Goal: Task Accomplishment & Management: Use online tool/utility

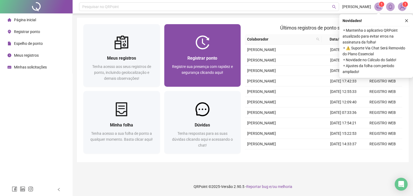
click at [201, 47] on img at bounding box center [202, 42] width 14 height 14
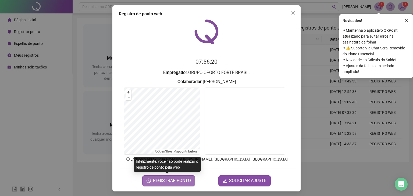
click at [183, 182] on span "REGISTRAR PONTO" at bounding box center [172, 181] width 38 height 6
click at [183, 182] on body "Página inicial Registrar ponto Espelho de ponto Meus registros Minhas solicitaç…" at bounding box center [206, 98] width 413 height 196
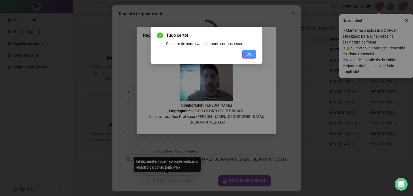
click at [249, 56] on span "OK" at bounding box center [248, 54] width 5 height 6
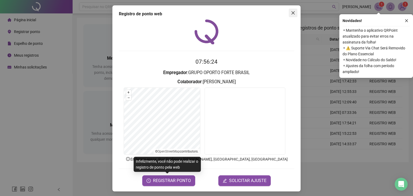
click at [291, 13] on icon "close" at bounding box center [293, 13] width 4 height 4
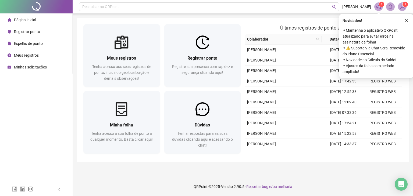
click at [288, 13] on div "Pesquisar no QRPoint [PERSON_NAME] 1 1 Meus registros Tenha acesso aos seus reg…" at bounding box center [243, 98] width 340 height 196
click at [408, 19] on icon "close" at bounding box center [406, 21] width 4 height 4
click at [405, 21] on icon "close" at bounding box center [406, 20] width 3 height 3
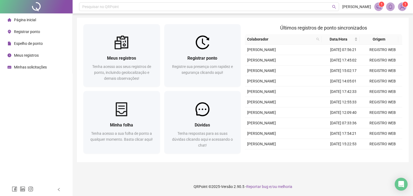
click at [405, 21] on div "Meus registros Tenha acesso aos seus registros de ponto, incluindo geolocalizaç…" at bounding box center [242, 90] width 331 height 144
